Goal: Task Accomplishment & Management: Use online tool/utility

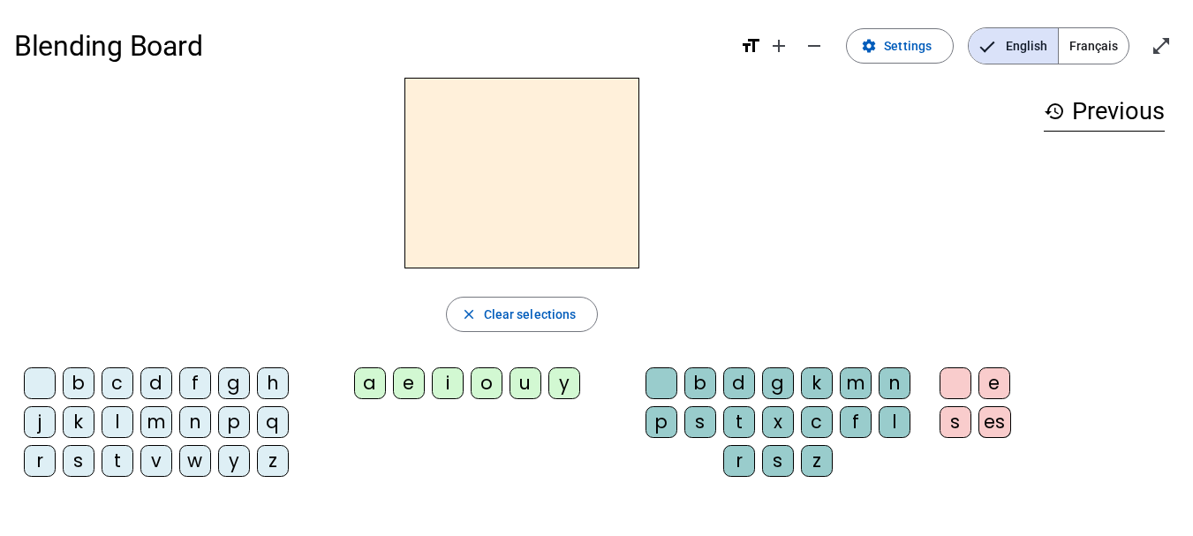
click at [154, 429] on div "m" at bounding box center [156, 422] width 32 height 32
click at [367, 384] on div "a" at bounding box center [370, 383] width 32 height 32
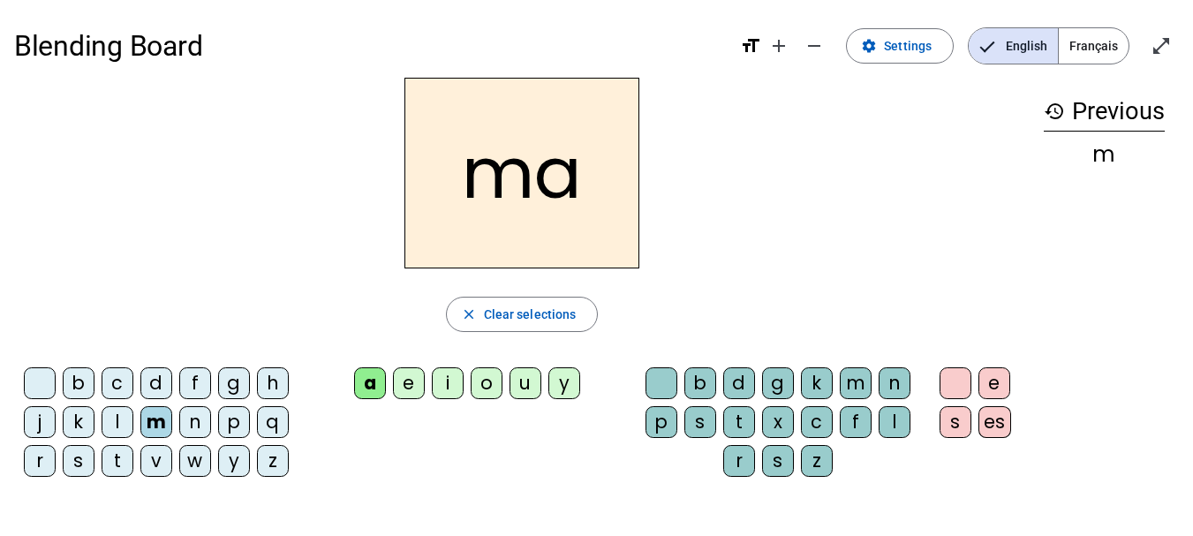
click at [117, 413] on div "l" at bounding box center [118, 422] width 32 height 32
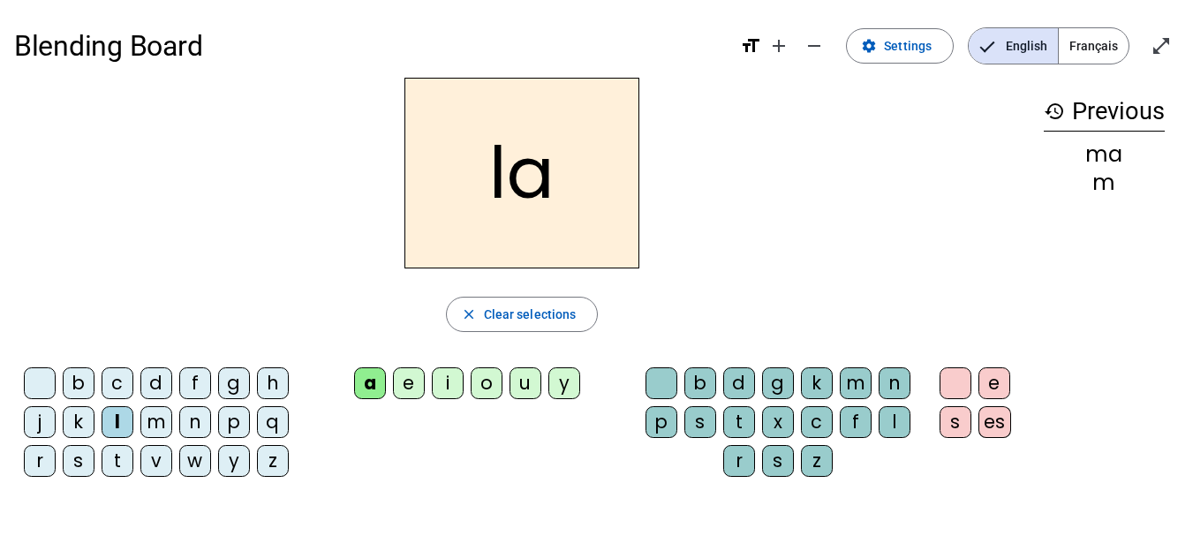
click at [412, 379] on div "e" at bounding box center [409, 383] width 32 height 32
click at [155, 379] on div "d" at bounding box center [156, 383] width 32 height 32
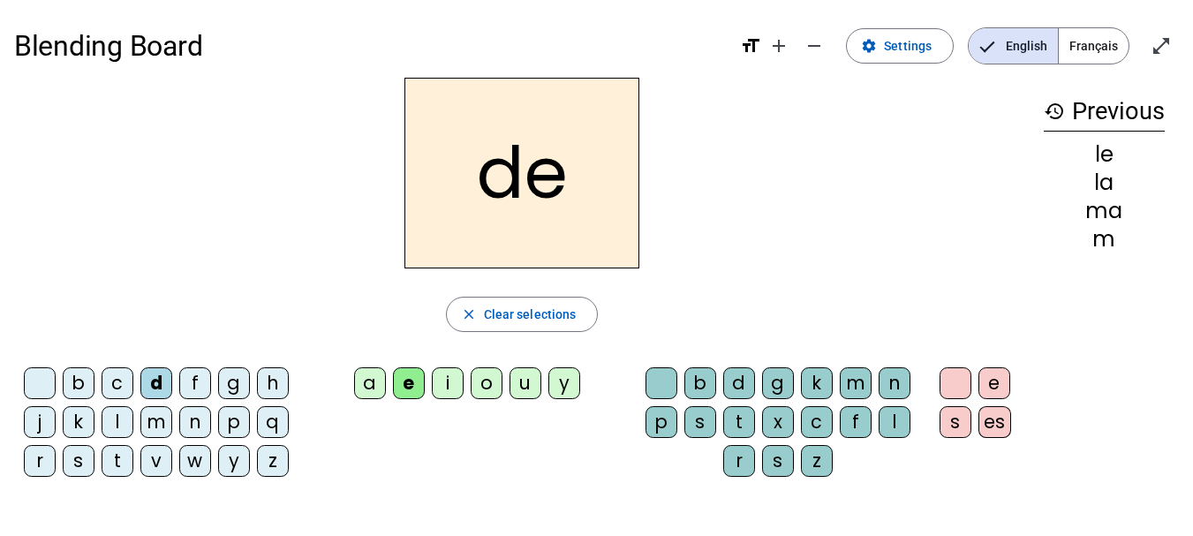
click at [532, 381] on div "u" at bounding box center [526, 383] width 32 height 32
click at [120, 463] on div "t" at bounding box center [118, 461] width 32 height 32
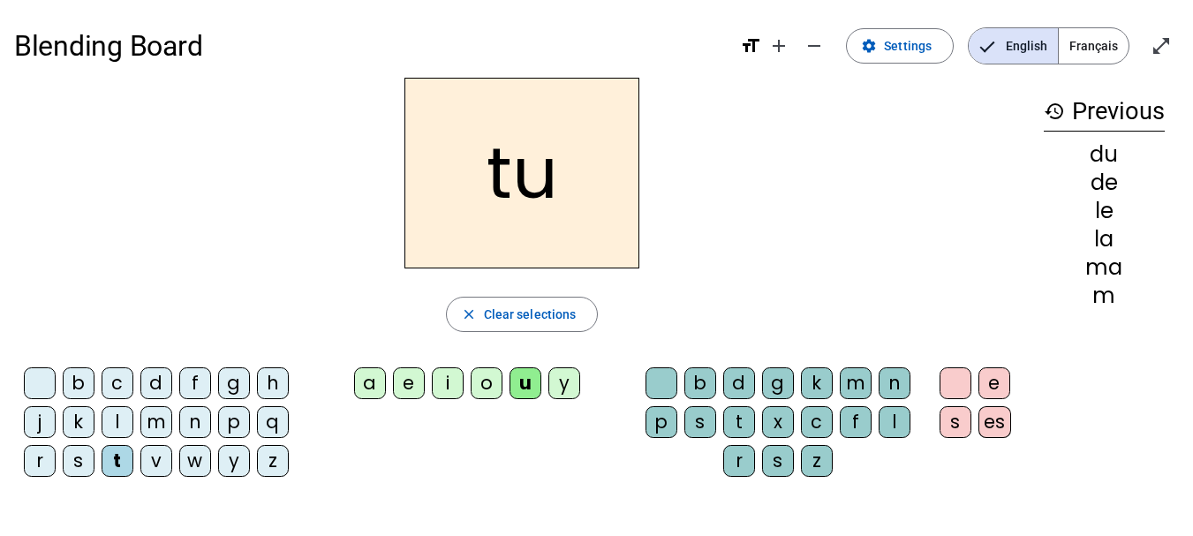
click at [369, 380] on div "a" at bounding box center [370, 383] width 32 height 32
click at [412, 378] on div "e" at bounding box center [409, 383] width 32 height 32
click at [151, 425] on div "m" at bounding box center [156, 422] width 32 height 32
